Goal: Register for event/course

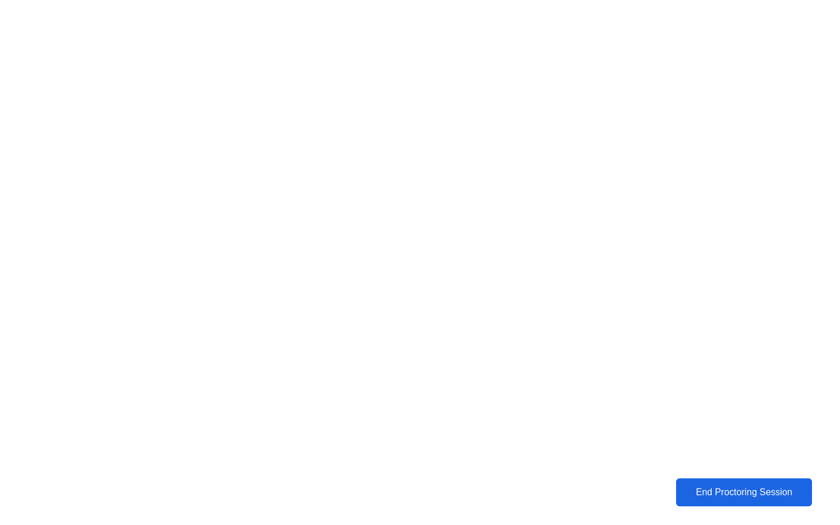
click at [739, 491] on div "End Proctoring Session" at bounding box center [744, 492] width 129 height 11
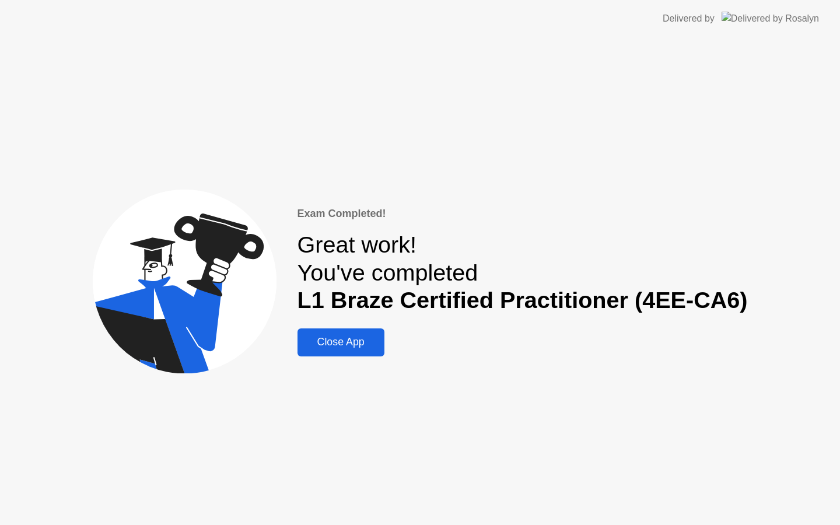
click at [349, 341] on div "Close App" at bounding box center [341, 342] width 80 height 12
